Goal: Task Accomplishment & Management: Use online tool/utility

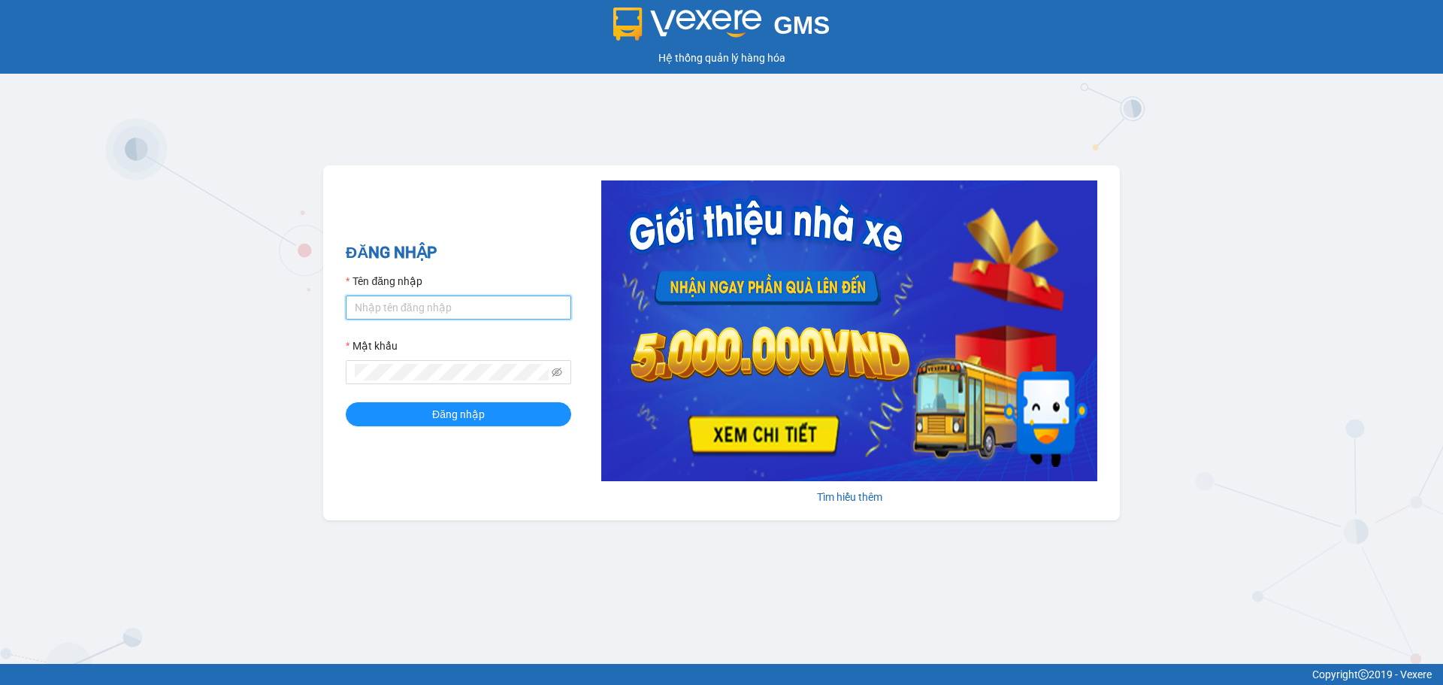
click at [554, 307] on input "Tên đăng nhập" at bounding box center [459, 307] width 226 height 24
type input "vtdai.anhhuyvip"
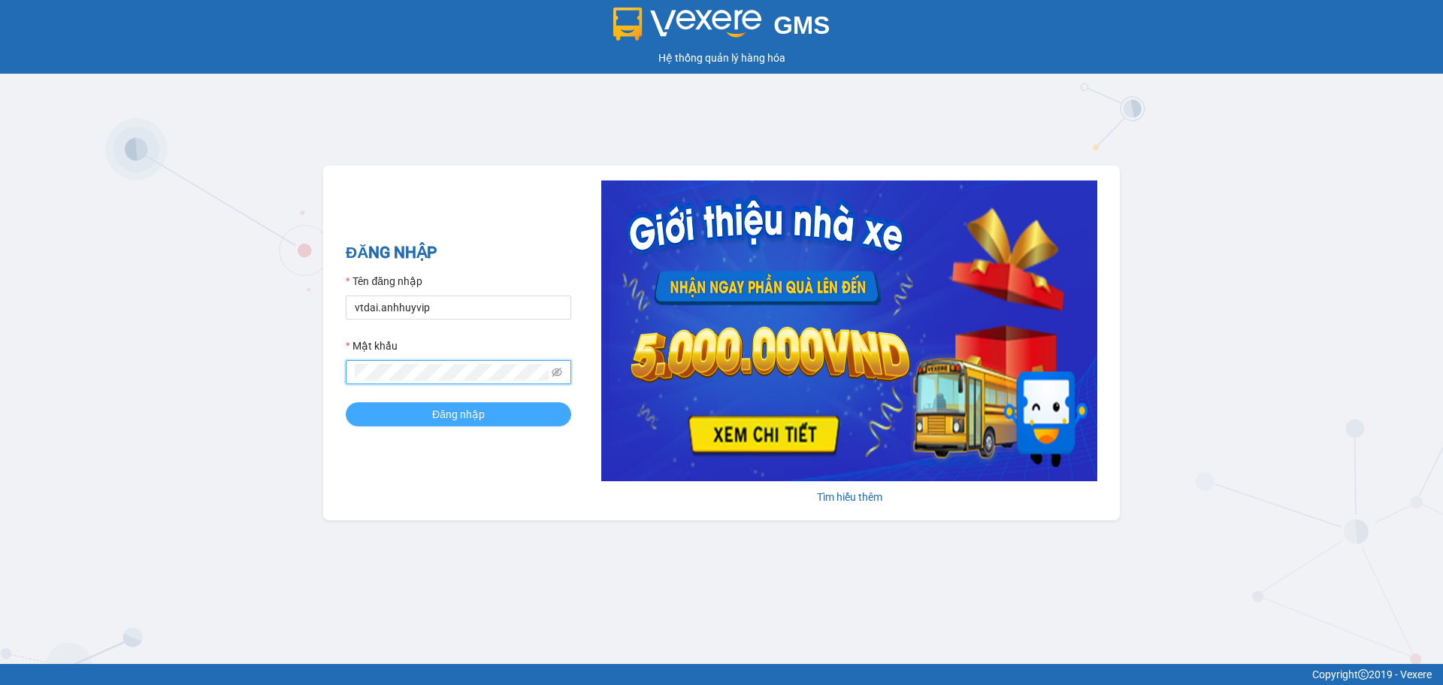
click at [525, 426] on button "Đăng nhập" at bounding box center [459, 414] width 226 height 24
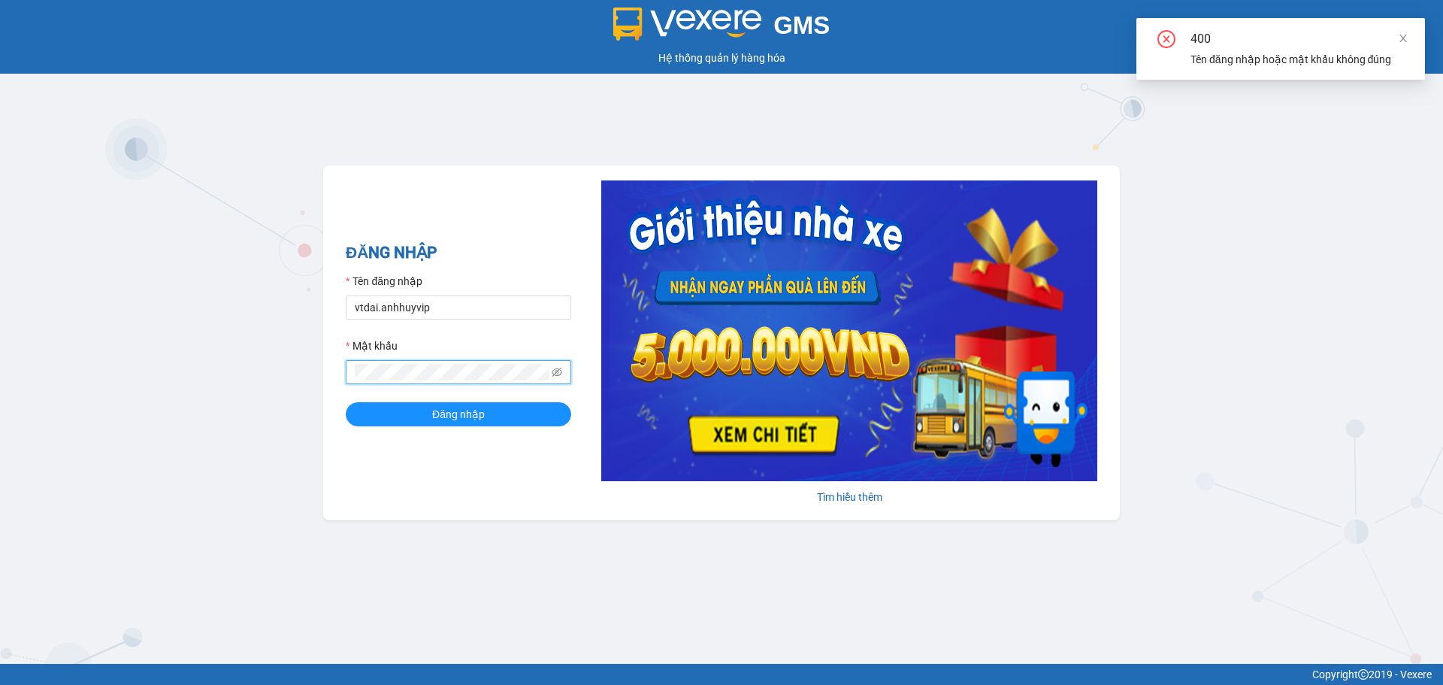
click at [0, 369] on div "GMS Hệ thống quản lý hàng hóa ĐĂNG NHẬP Tên đăng nhập vtdai.anhhuyvip Mật khẩu …" at bounding box center [721, 332] width 1443 height 664
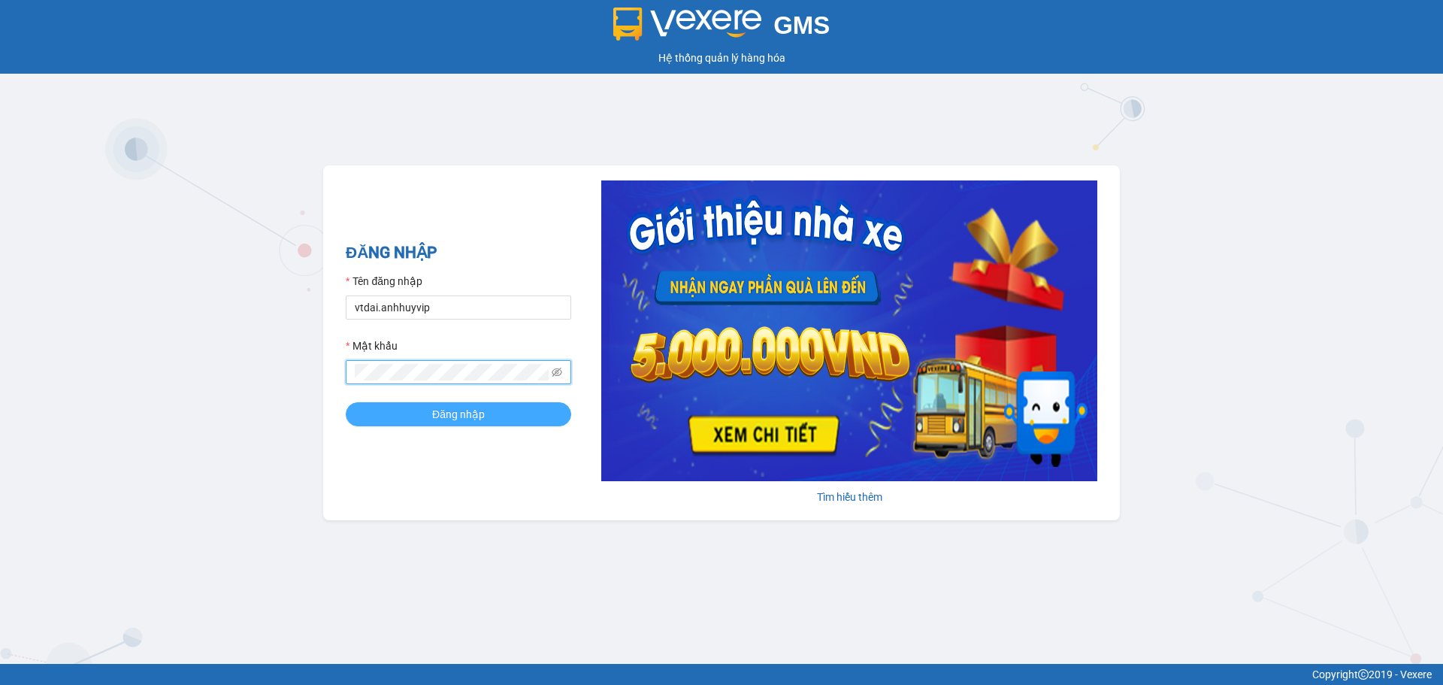
click at [465, 403] on button "Đăng nhập" at bounding box center [459, 414] width 226 height 24
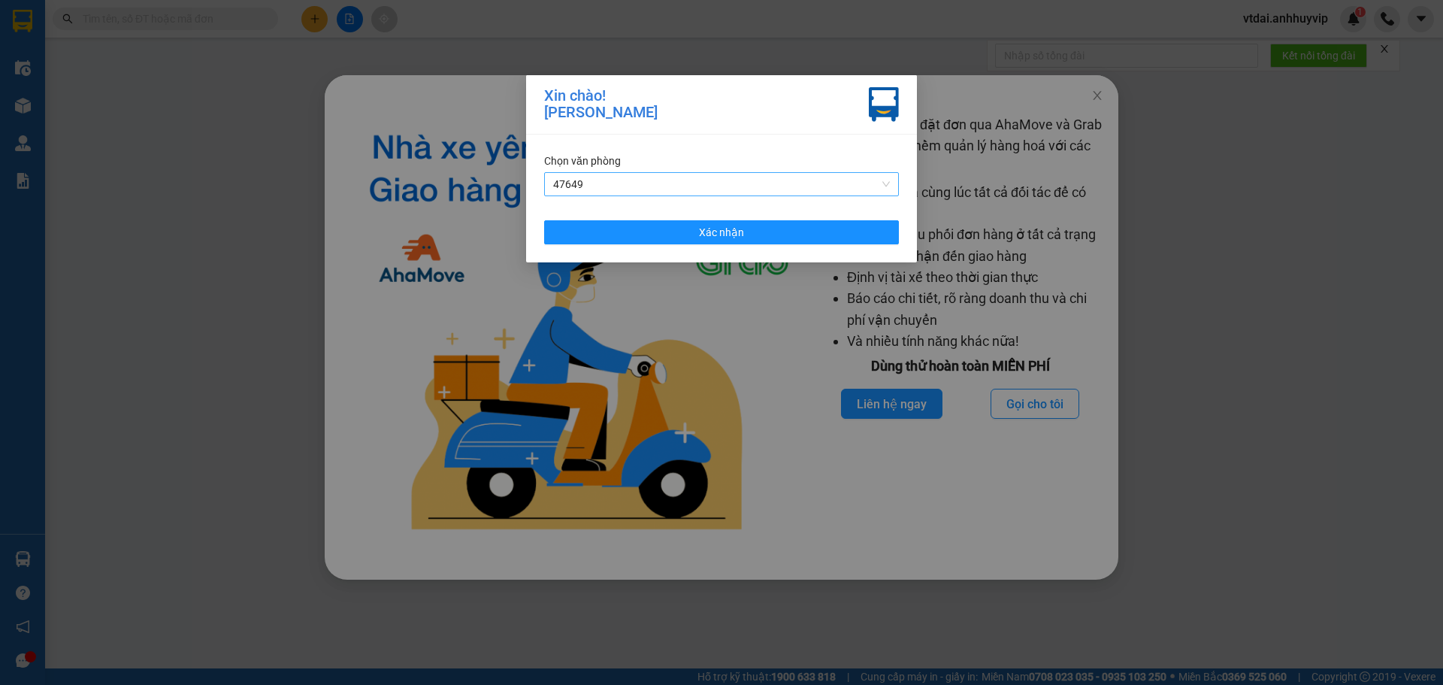
click at [751, 178] on span "47649" at bounding box center [721, 184] width 337 height 23
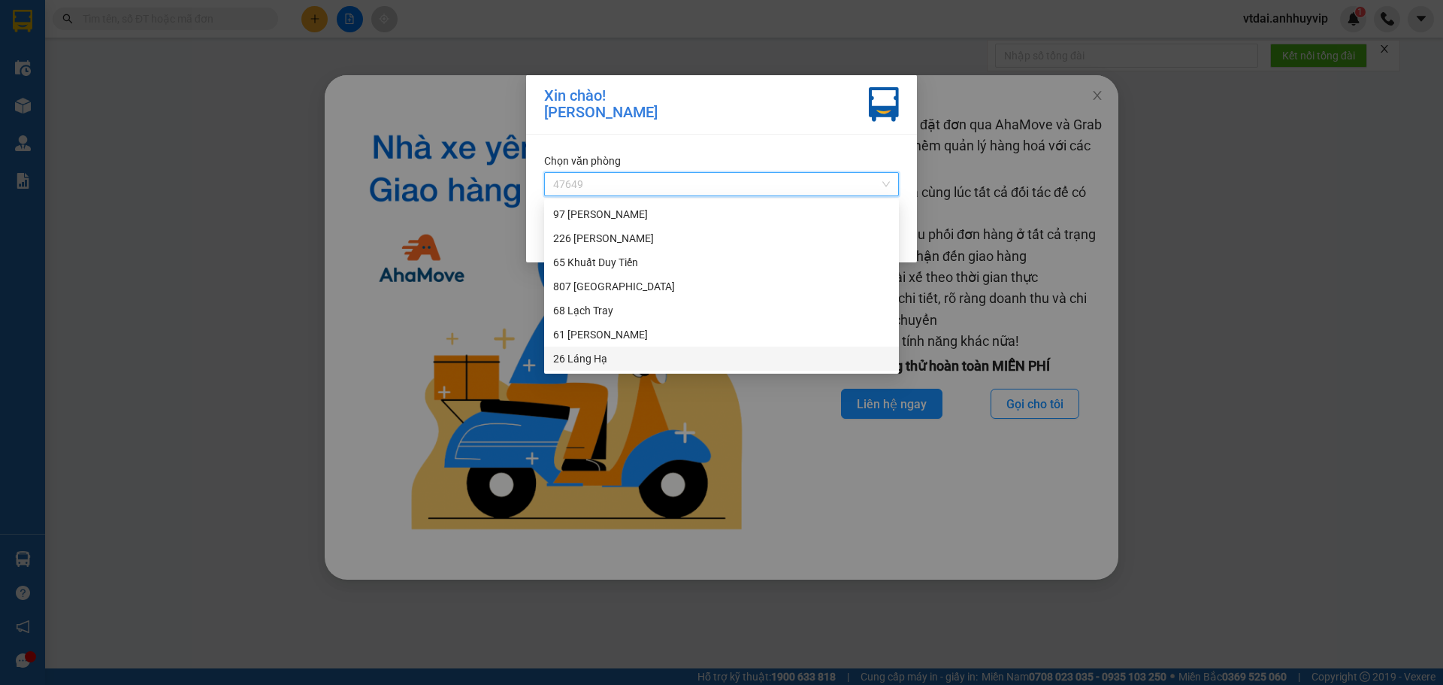
click at [609, 413] on div "Xin chào! [PERSON_NAME] Đài Chọn văn phòng 47649 Xác nhận" at bounding box center [721, 342] width 1443 height 685
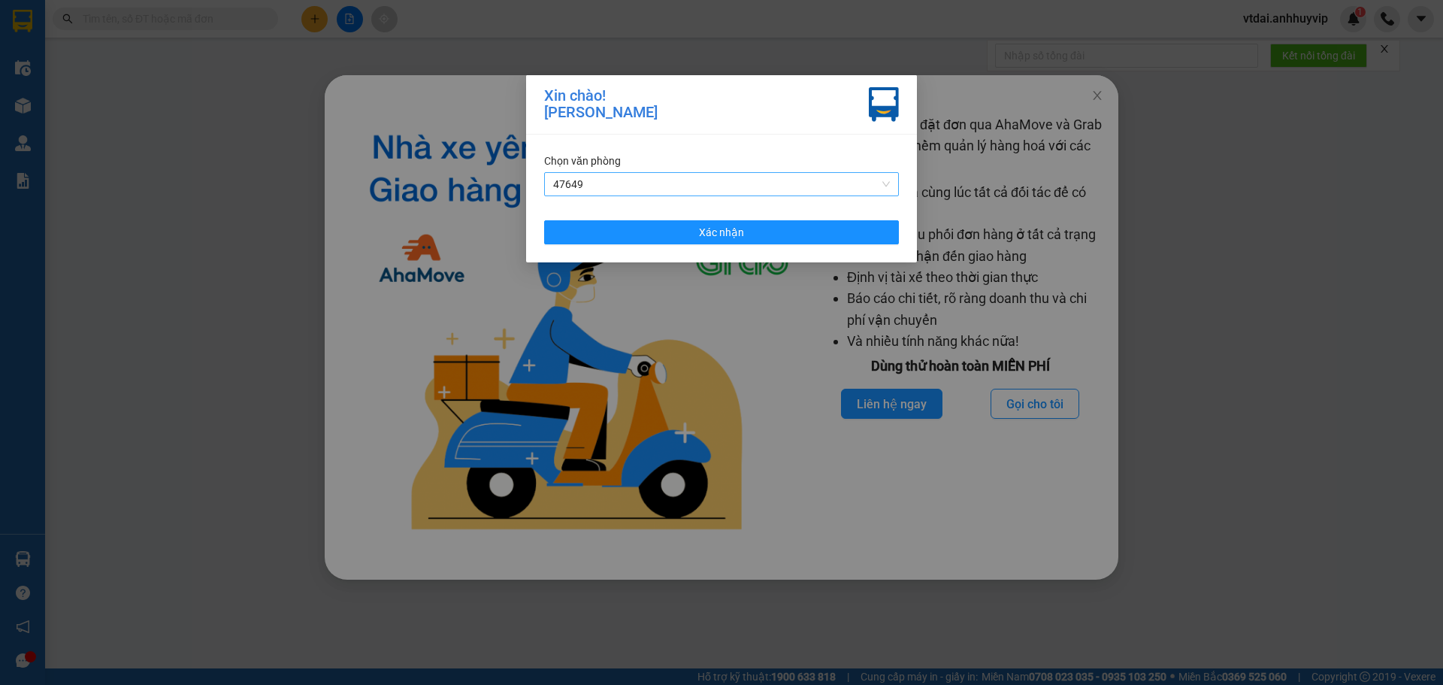
click at [765, 175] on span "47649" at bounding box center [721, 184] width 337 height 23
click at [668, 395] on div "Xin chào! [PERSON_NAME] Đài Chọn văn phòng 47649 Xác nhận" at bounding box center [721, 342] width 1443 height 685
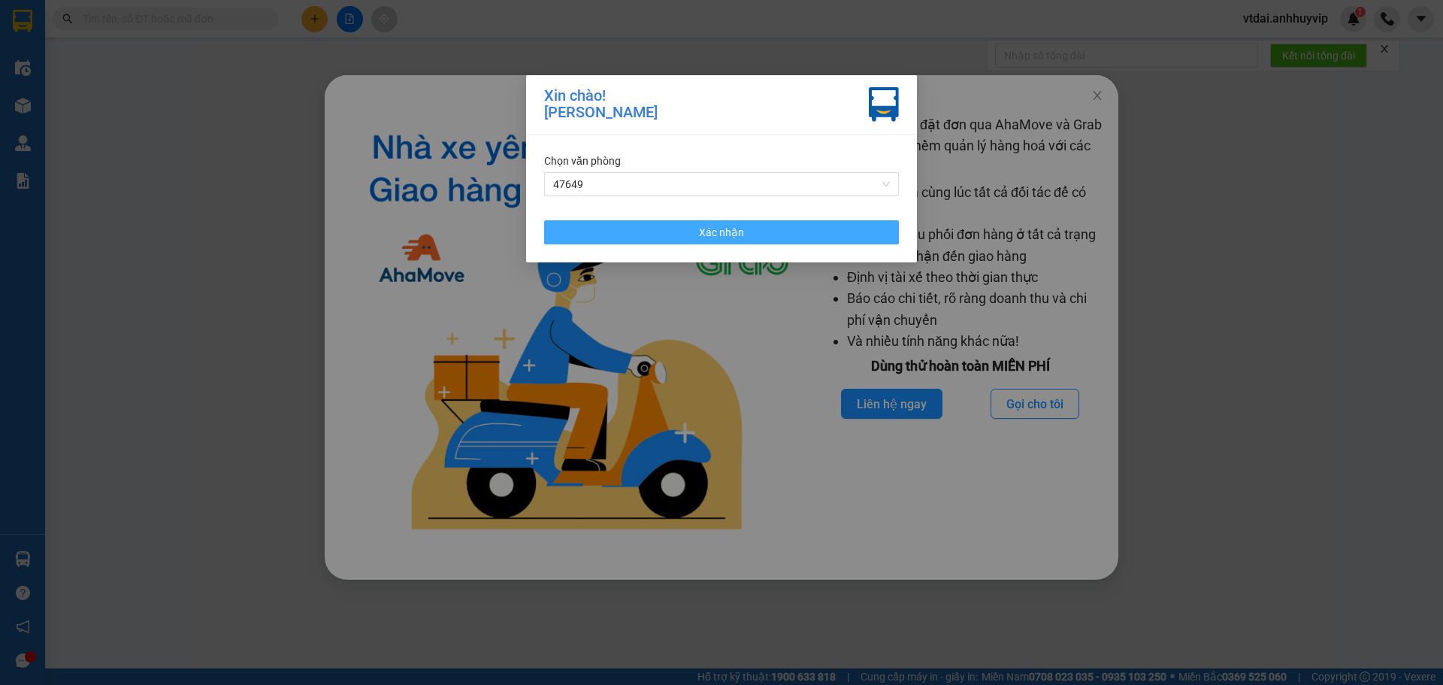
click at [662, 224] on button "Xác nhận" at bounding box center [721, 232] width 355 height 24
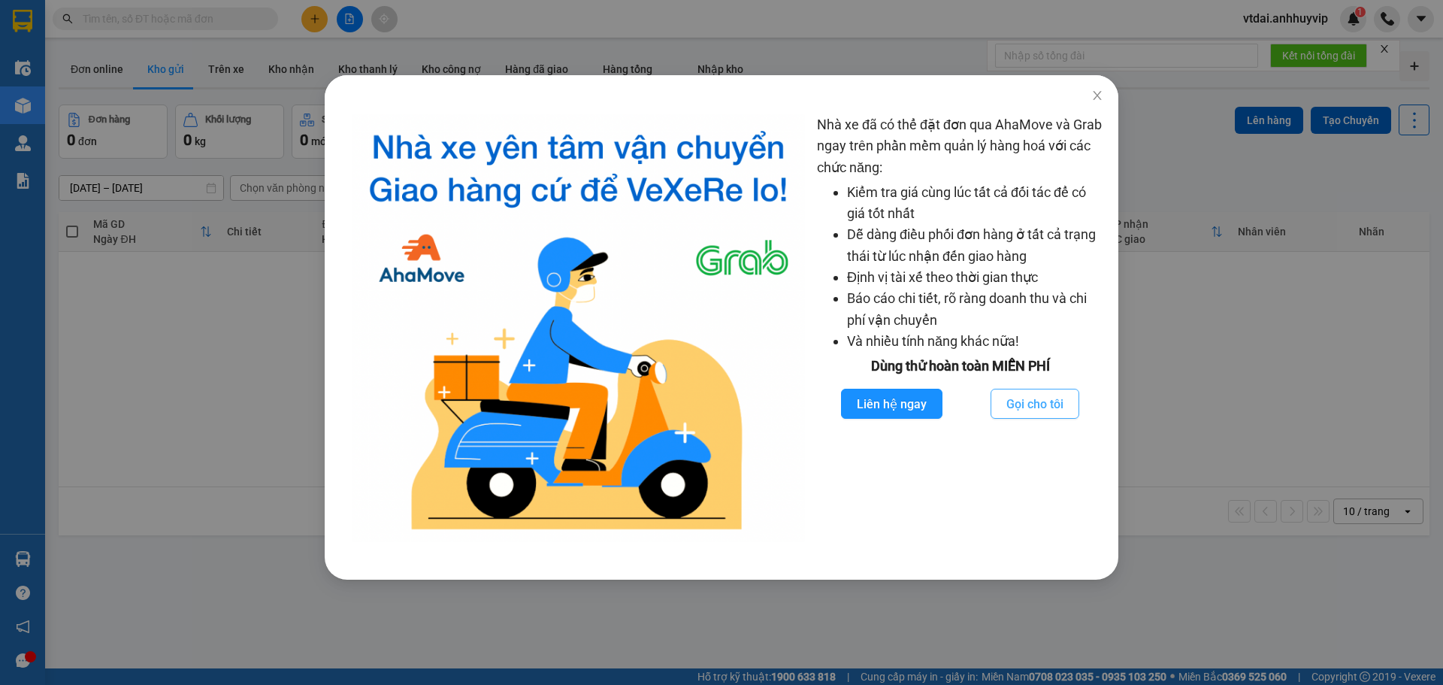
click at [1007, 414] on button "Gọi cho tôi" at bounding box center [1035, 404] width 89 height 30
click at [1104, 93] on span "Close" at bounding box center [1098, 96] width 42 height 42
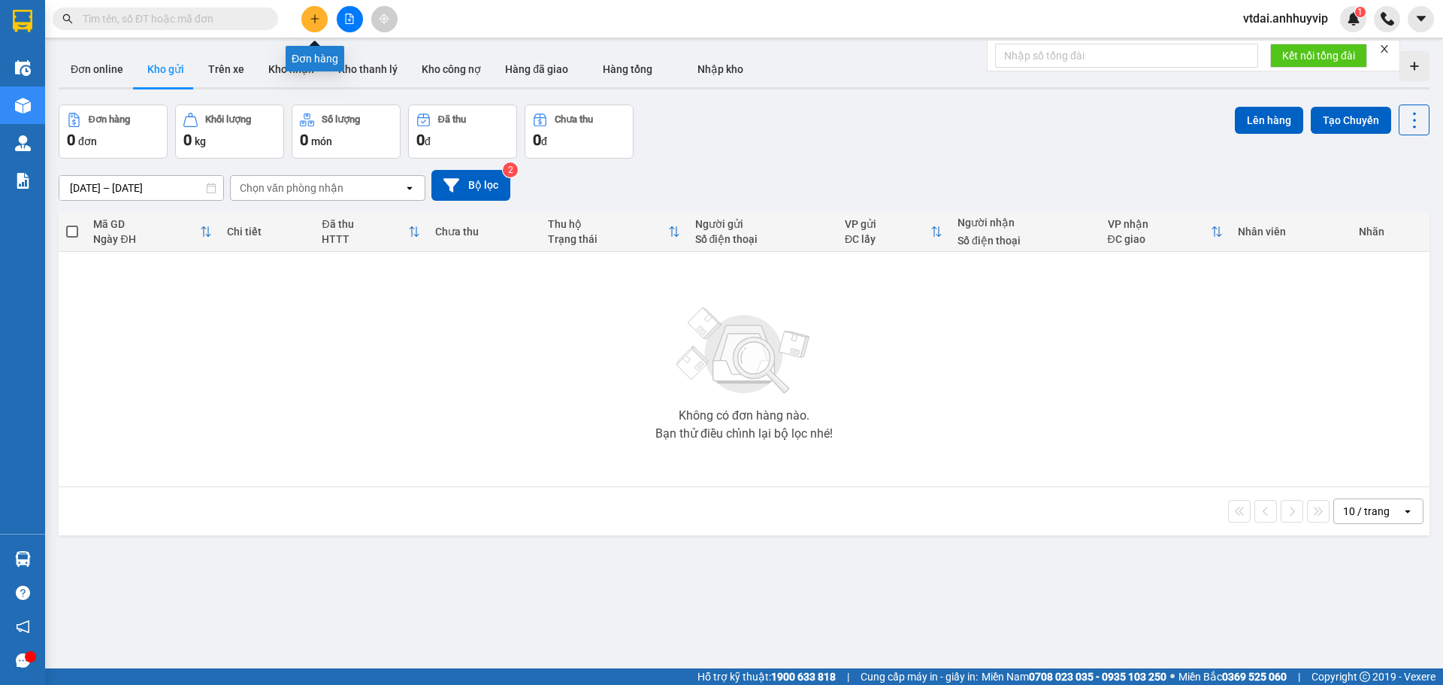
click at [307, 11] on button at bounding box center [314, 19] width 26 height 26
